Goal: Find specific fact

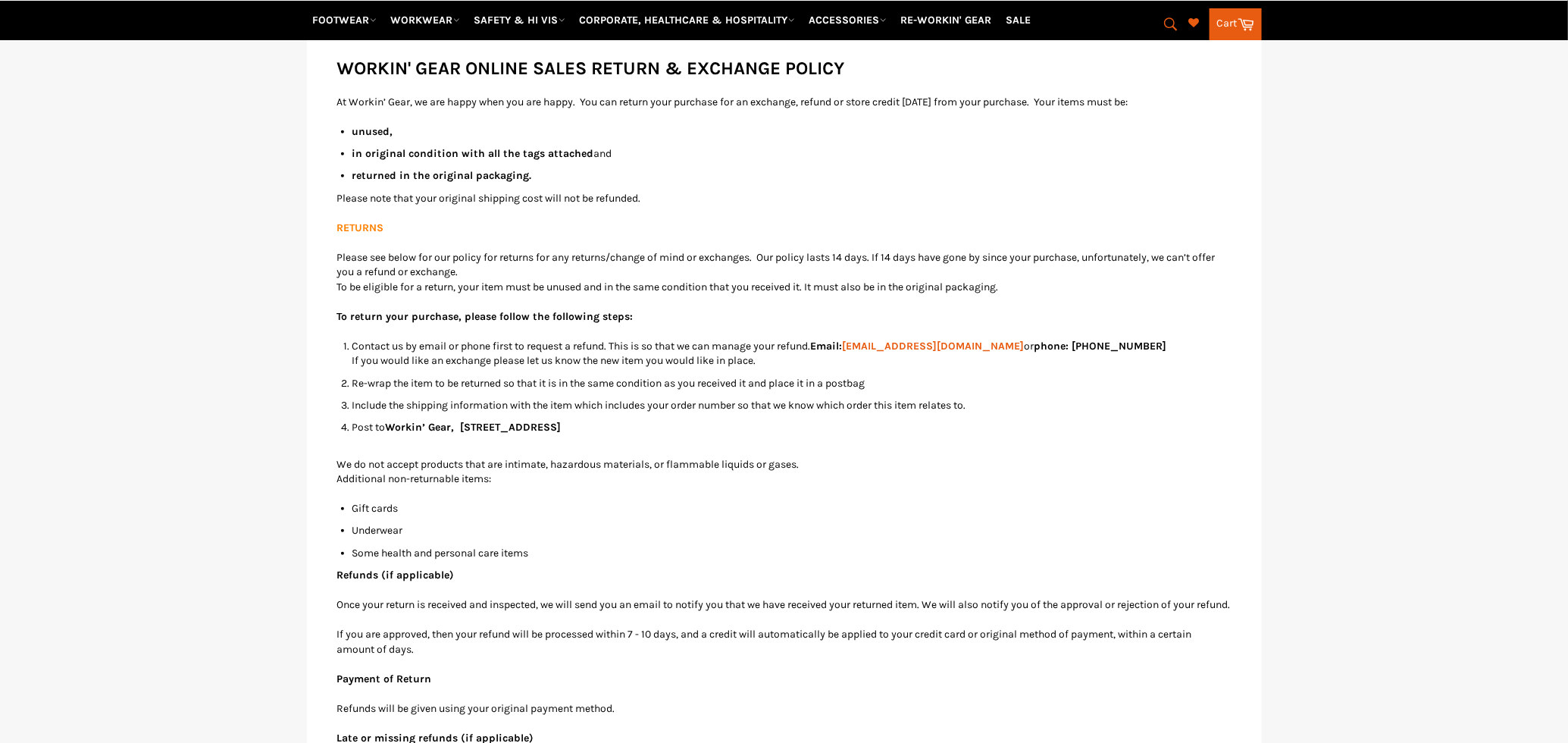
scroll to position [290, 0]
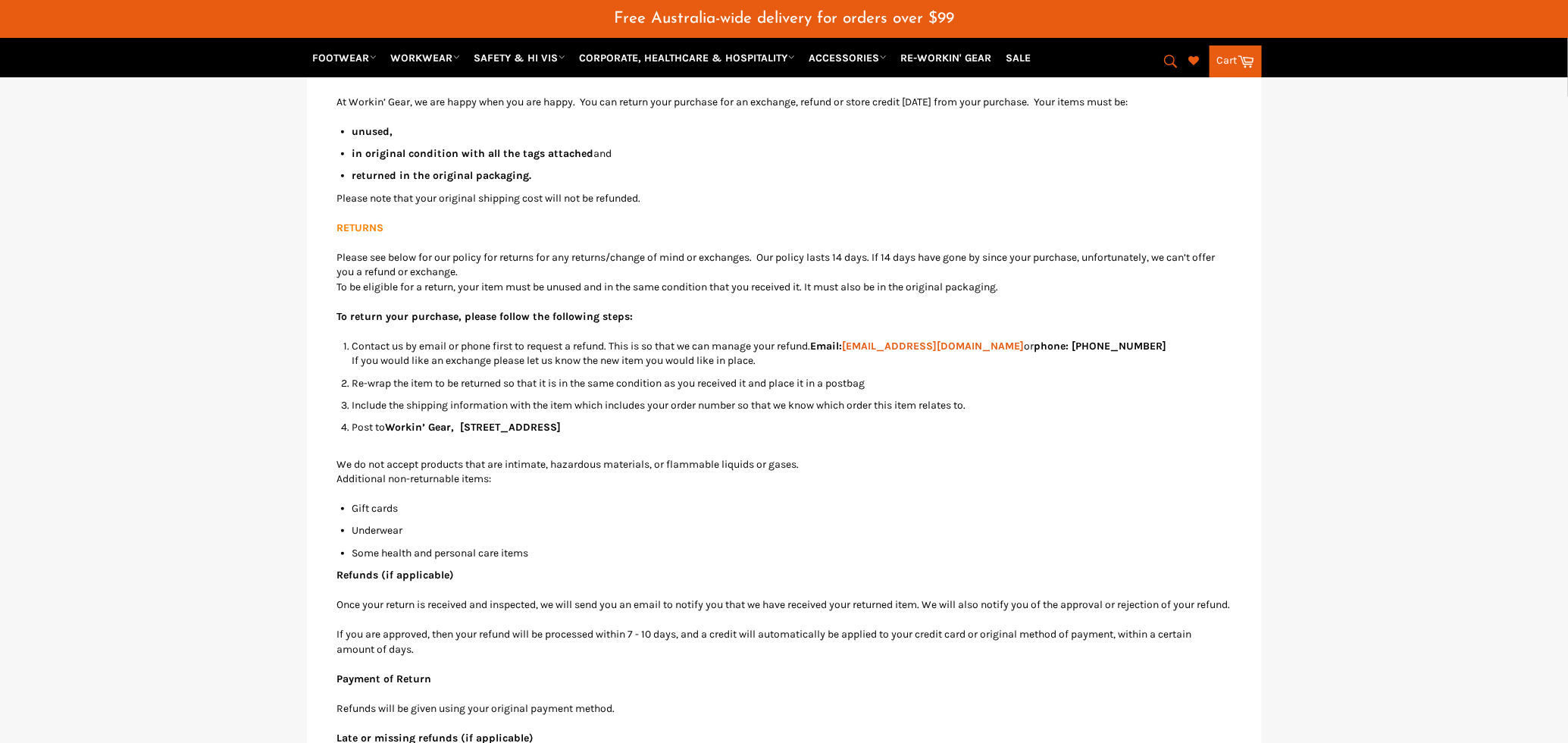
drag, startPoint x: 464, startPoint y: 423, endPoint x: 645, endPoint y: 433, distance: 181.3
click at [645, 433] on li "Post to Workin’ Gear, [STREET_ADDRESS]" at bounding box center [792, 434] width 880 height 29
copy strong "[STREET_ADDRESS]"
